Goal: Use online tool/utility: Utilize a website feature to perform a specific function

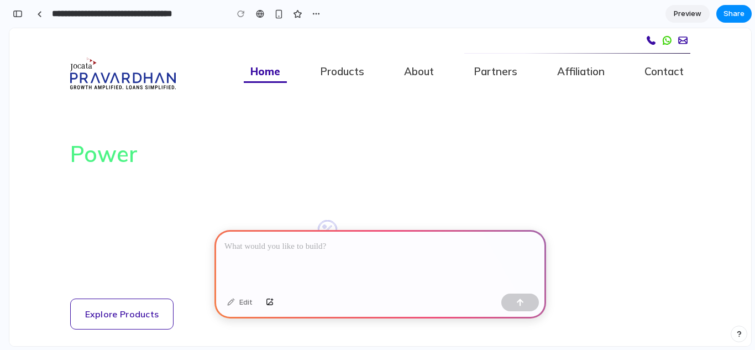
drag, startPoint x: 749, startPoint y: 67, endPoint x: 763, endPoint y: 144, distance: 77.5
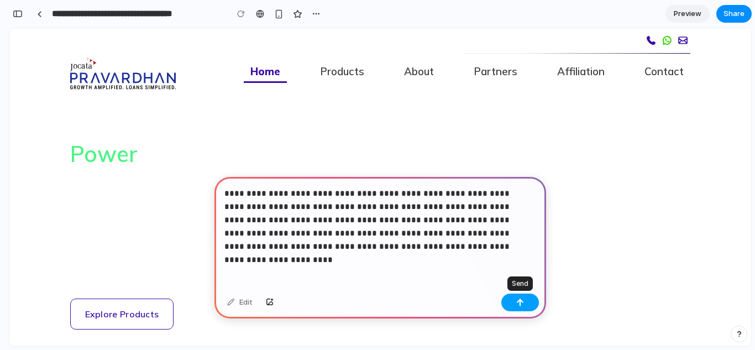
click at [513, 307] on button "button" at bounding box center [521, 303] width 38 height 18
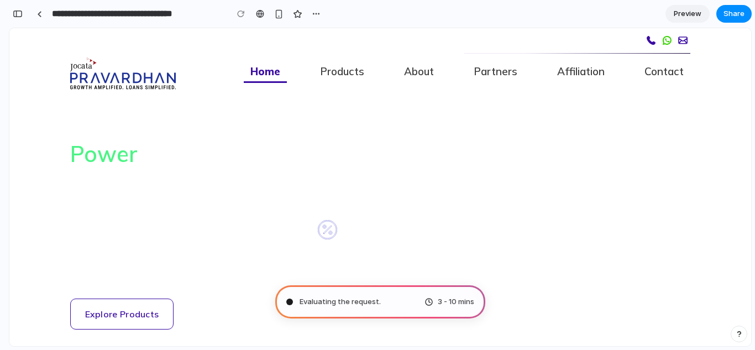
drag, startPoint x: 761, startPoint y: 85, endPoint x: 743, endPoint y: 110, distance: 30.5
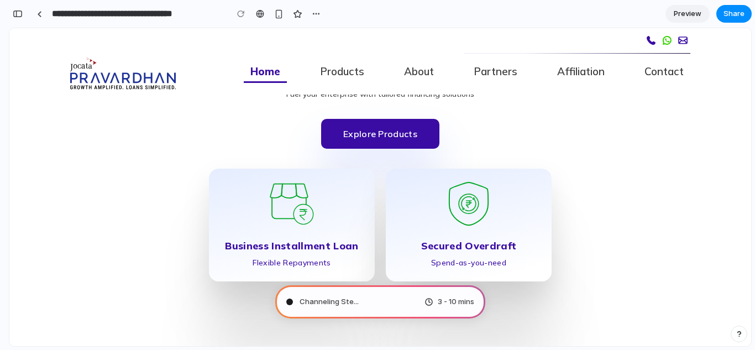
scroll to position [344, 0]
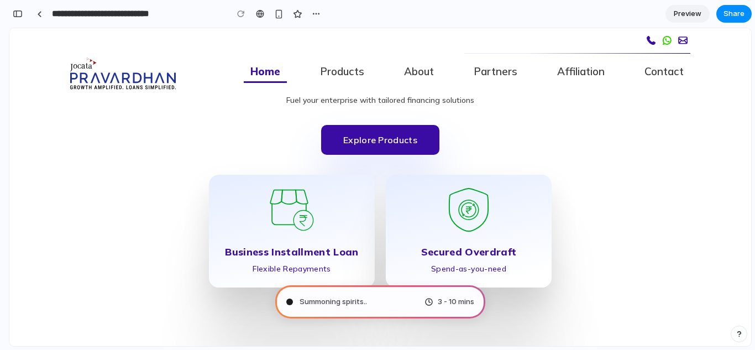
type input "**********"
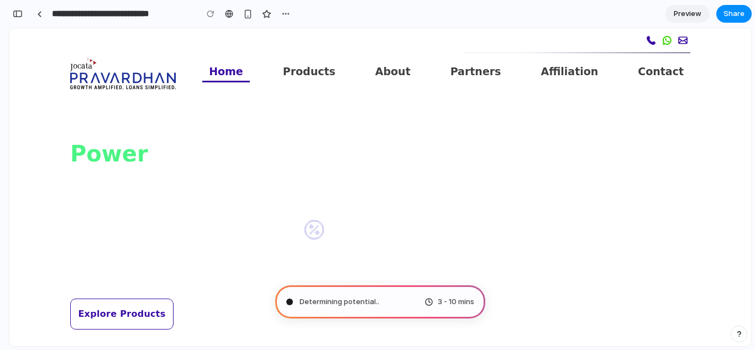
scroll to position [659, 0]
drag, startPoint x: 751, startPoint y: 71, endPoint x: 751, endPoint y: 101, distance: 29.9
click at [751, 101] on main "Translating human wishes 3 - 10 mins Chat Preview" at bounding box center [380, 187] width 743 height 319
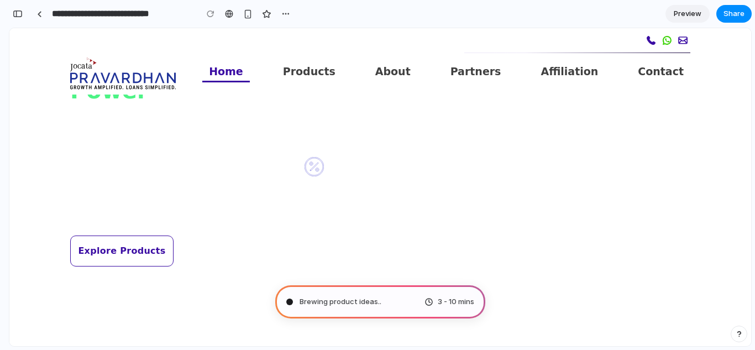
scroll to position [60, 0]
click at [126, 257] on button "Explore Products" at bounding box center [121, 254] width 103 height 31
click at [140, 259] on button "Explore Products" at bounding box center [121, 254] width 103 height 31
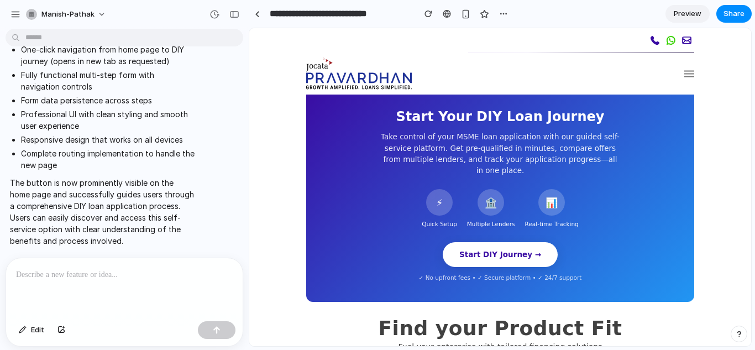
scroll to position [152, 0]
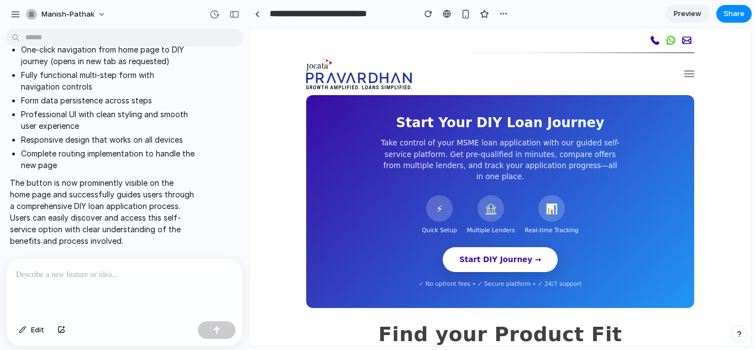
click at [501, 252] on button "Start DIY Journey →" at bounding box center [500, 259] width 115 height 24
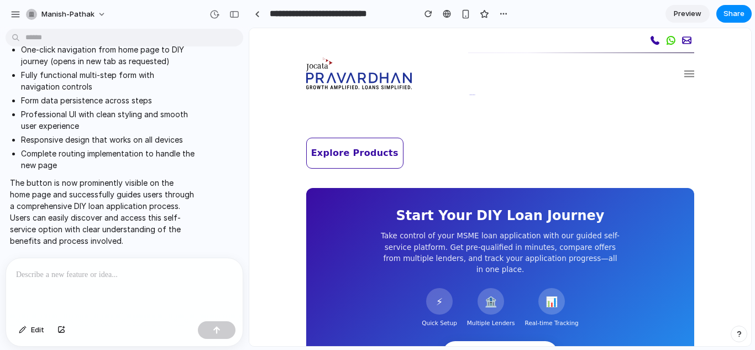
scroll to position [0, 0]
